Goal: Task Accomplishment & Management: Manage account settings

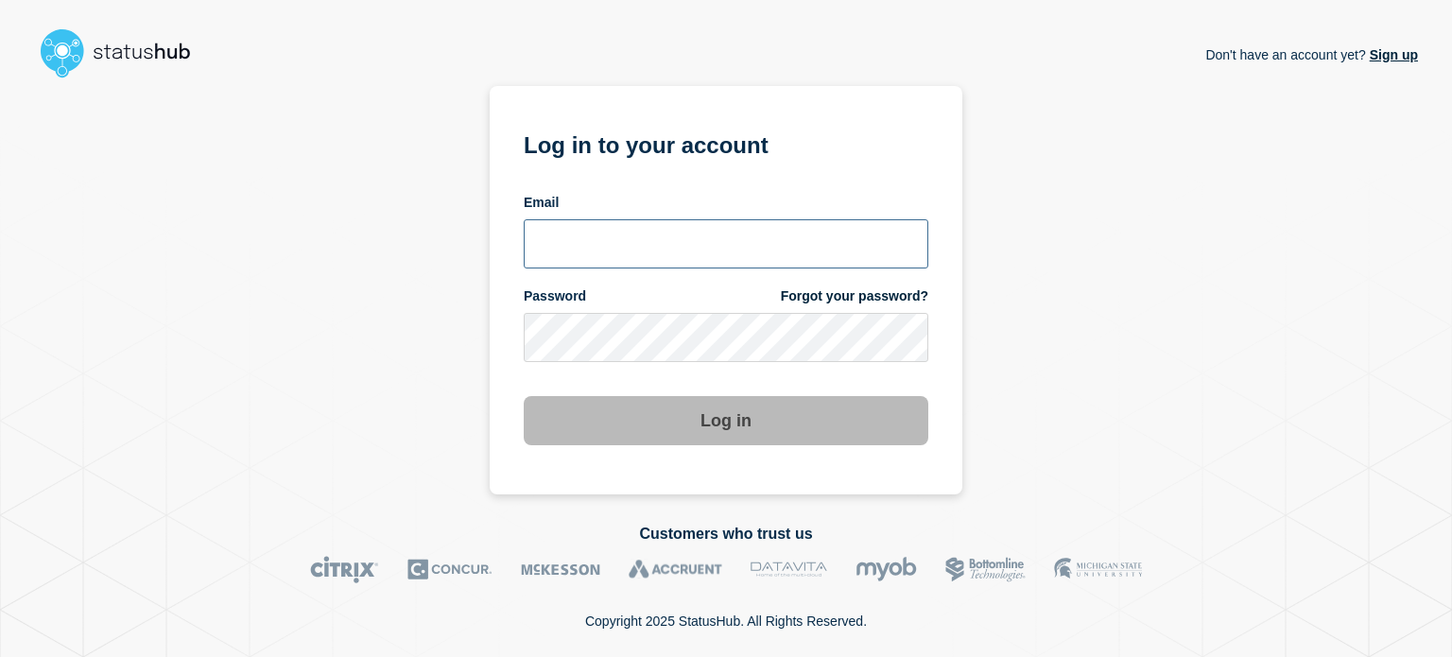
drag, startPoint x: 0, startPoint y: 0, endPoint x: 540, endPoint y: 223, distance: 584.1
click at [540, 223] on input "email input" at bounding box center [726, 243] width 405 height 49
type input "[EMAIL_ADDRESS][DOMAIN_NAME]"
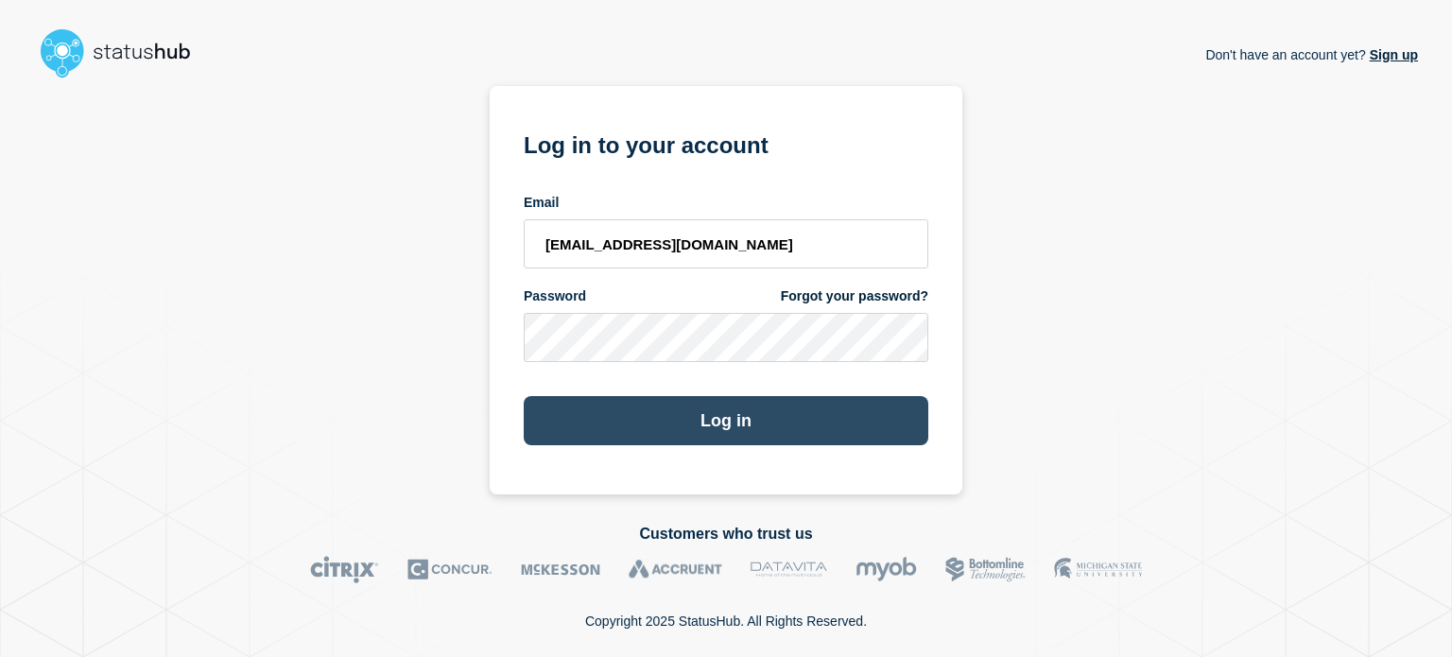
click at [586, 430] on button "Log in" at bounding box center [726, 420] width 405 height 49
click at [670, 434] on button "Log in" at bounding box center [726, 420] width 405 height 49
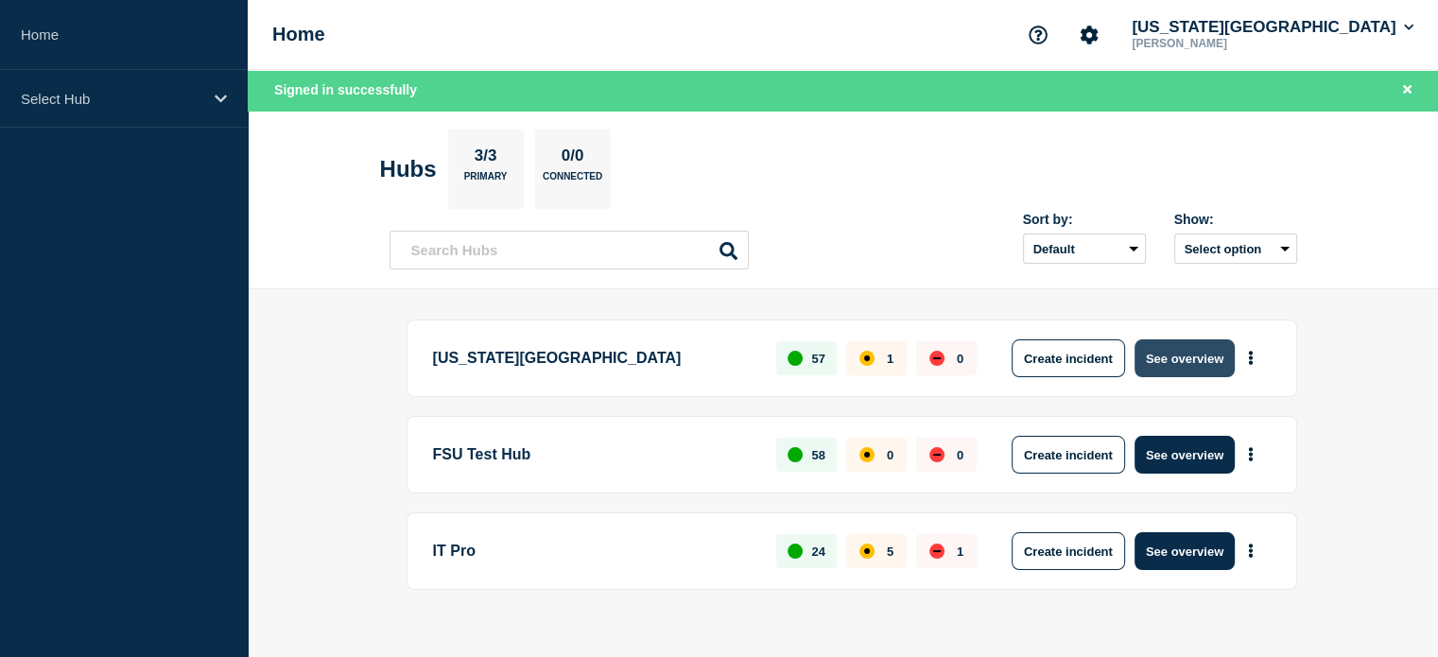
click at [1199, 346] on button "See overview" at bounding box center [1184, 358] width 100 height 38
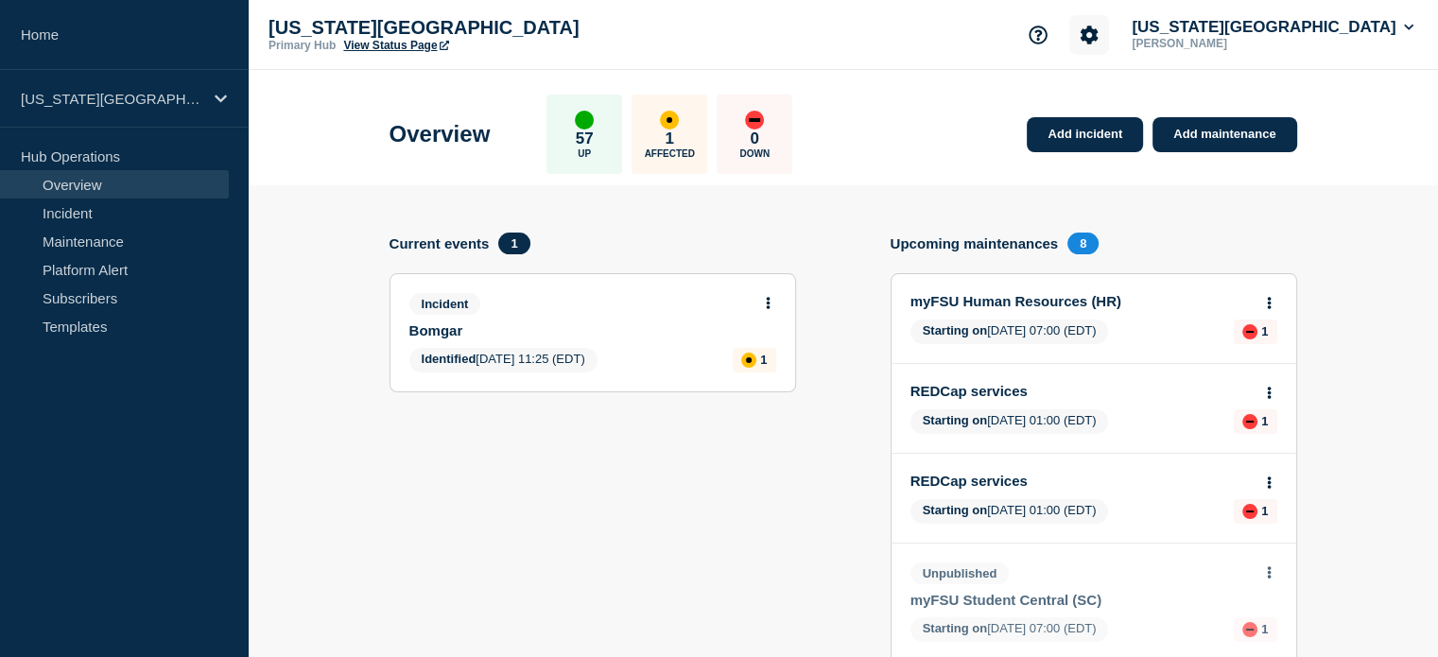
click at [1098, 37] on icon "Account settings" at bounding box center [1090, 35] width 18 height 18
click at [1156, 136] on link "Analytics" at bounding box center [1154, 136] width 57 height 16
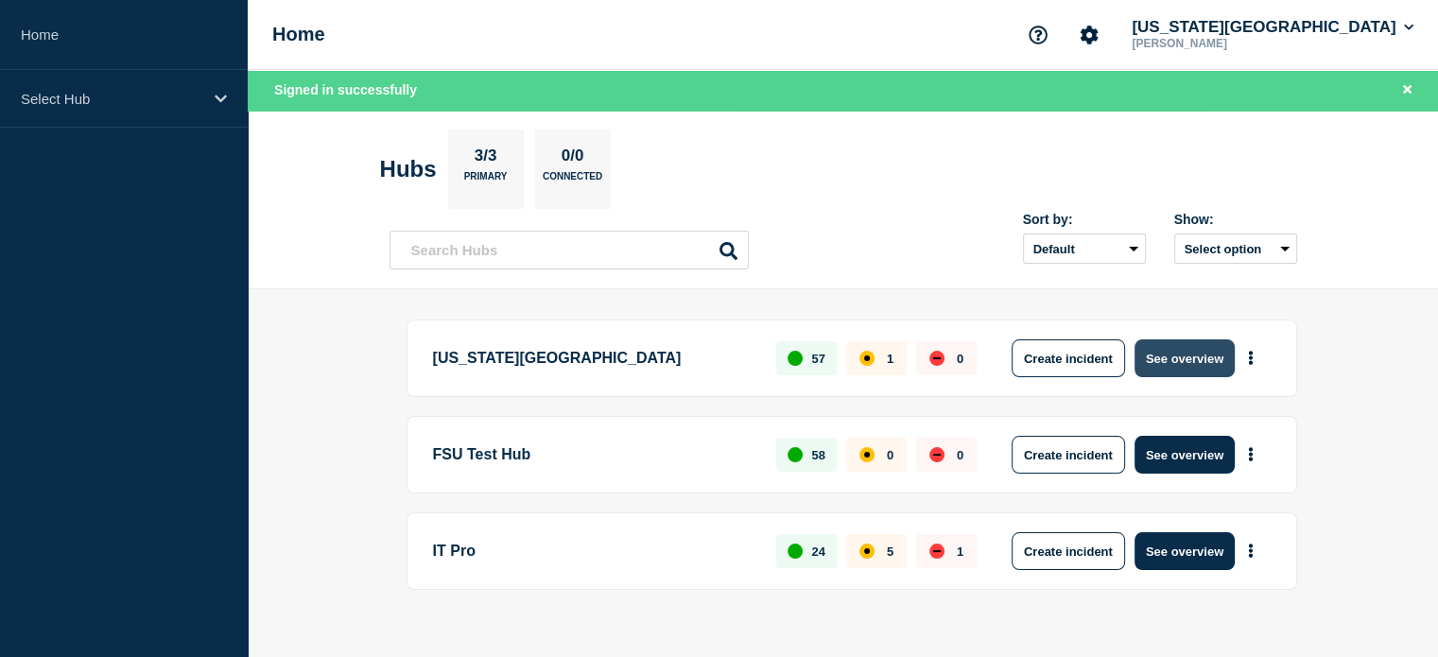
click at [1189, 349] on button "See overview" at bounding box center [1184, 358] width 100 height 38
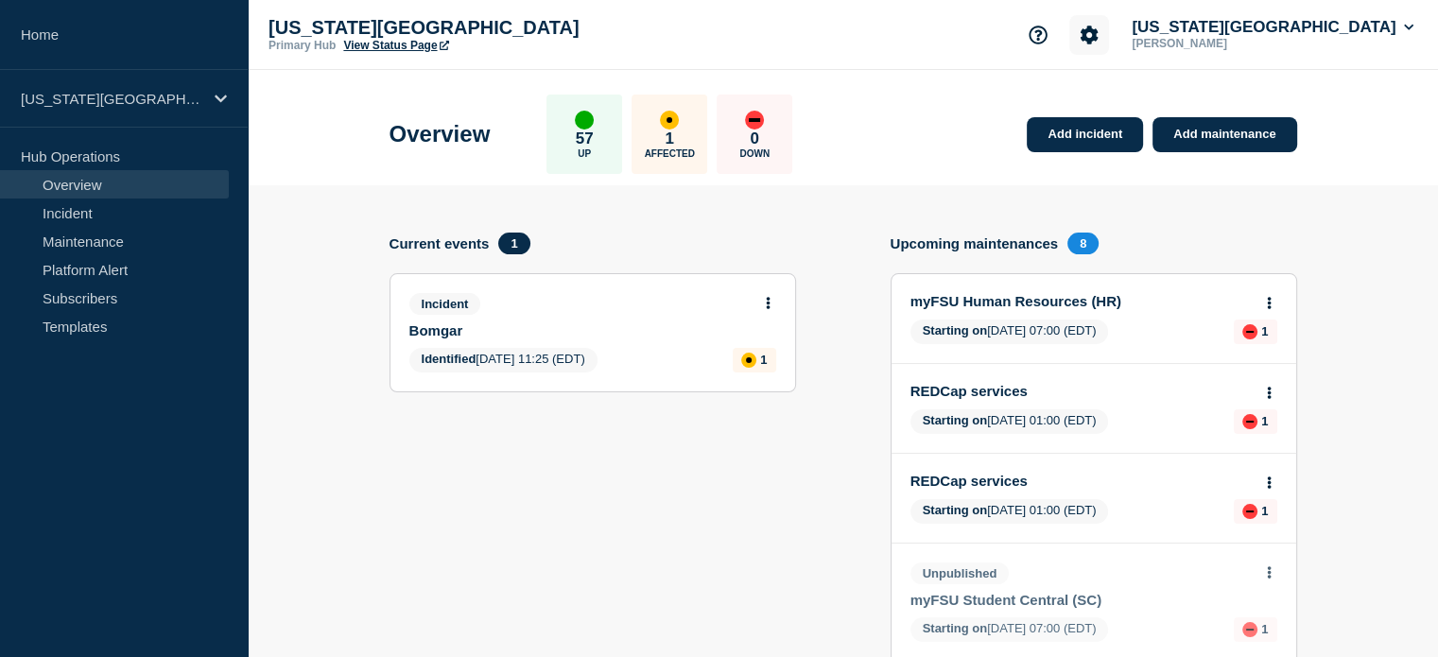
click at [1109, 37] on button "Account settings" at bounding box center [1089, 35] width 40 height 40
click at [1195, 105] on link "Team Members" at bounding box center [1174, 112] width 97 height 16
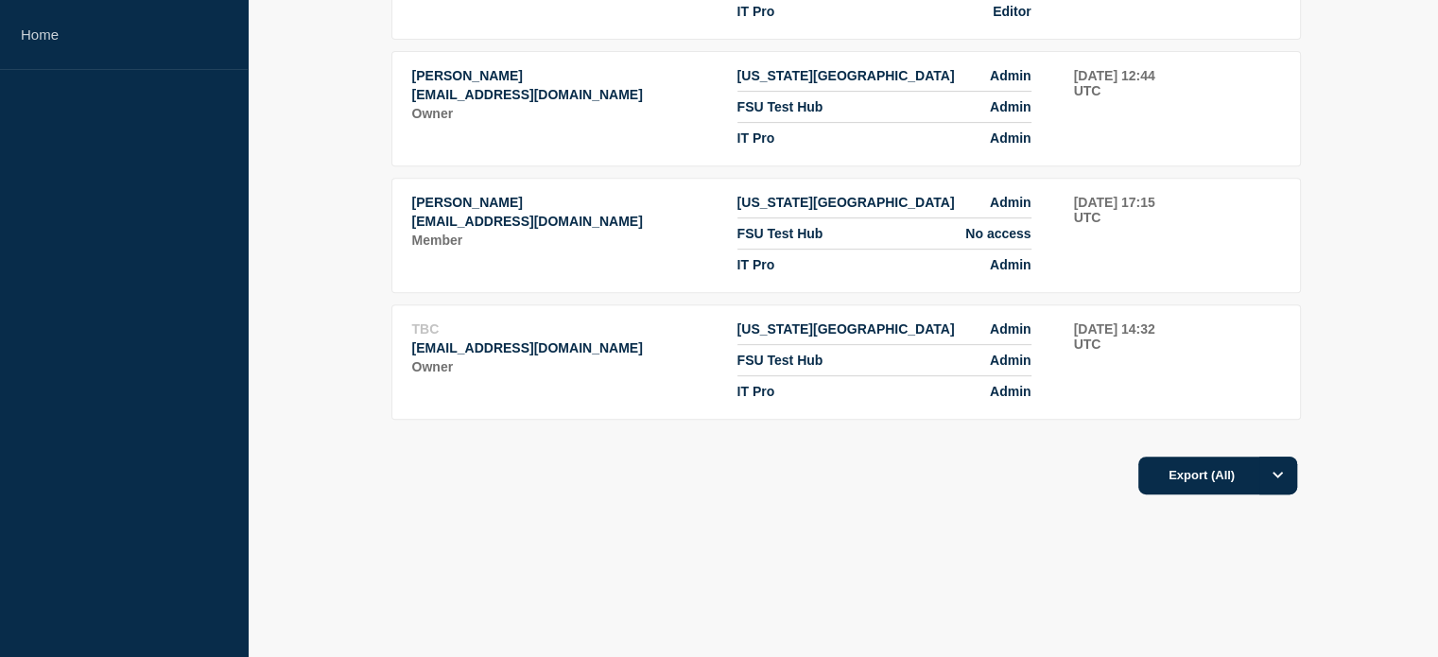
scroll to position [817, 0]
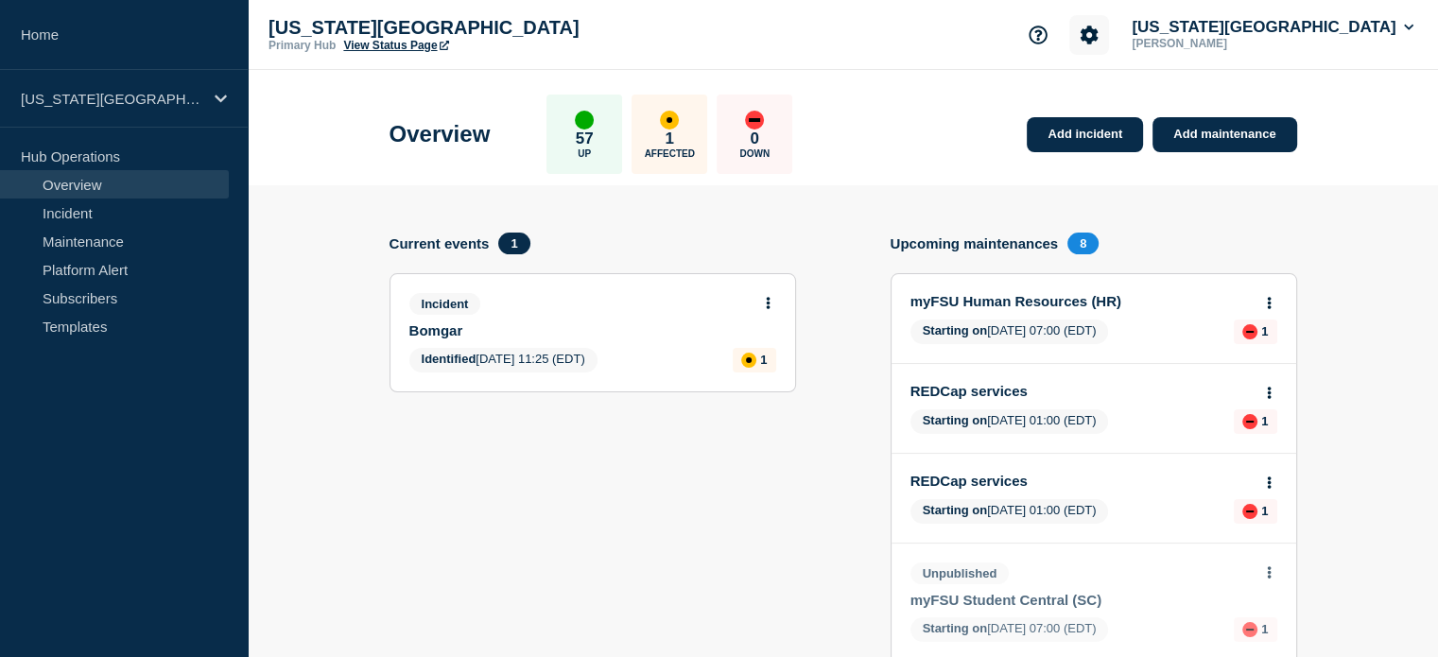
click at [1109, 38] on button "Account settings" at bounding box center [1089, 35] width 40 height 40
click at [1153, 141] on link "Analytics" at bounding box center [1154, 136] width 57 height 16
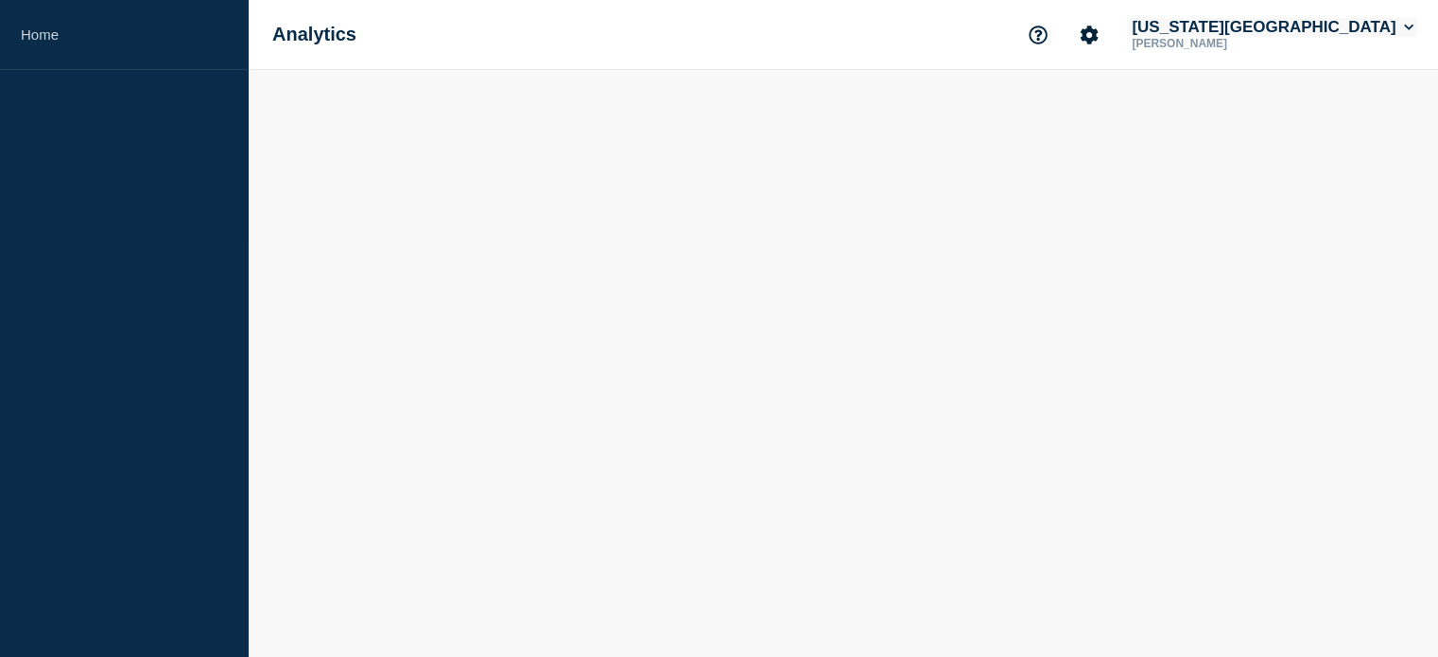
click at [1285, 20] on button "[US_STATE][GEOGRAPHIC_DATA]" at bounding box center [1272, 27] width 289 height 19
click at [1272, 256] on button "Log out" at bounding box center [1262, 251] width 47 height 16
